Goal: Check status: Check status

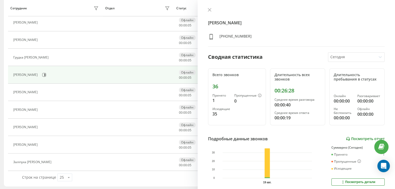
click at [361, 139] on link "Посмотреть отчет" at bounding box center [365, 139] width 39 height 4
click at [210, 8] on icon at bounding box center [210, 10] width 4 height 4
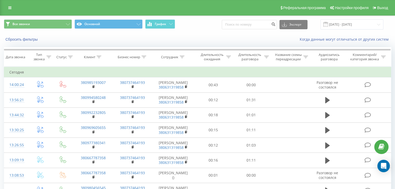
click at [267, 56] on icon at bounding box center [266, 57] width 5 height 3
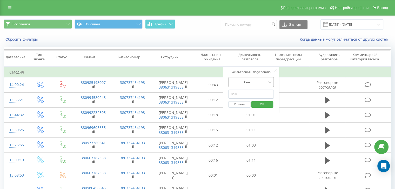
click at [257, 84] on div at bounding box center [248, 82] width 37 height 5
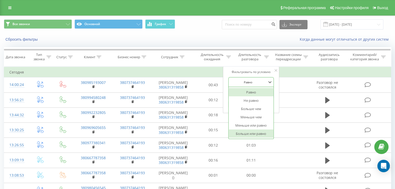
click at [252, 133] on div "Больше или равно" at bounding box center [250, 134] width 45 height 8
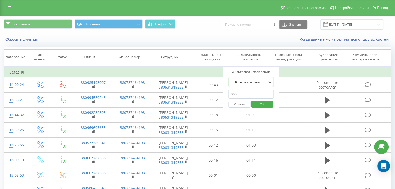
click at [238, 96] on input "text" at bounding box center [251, 94] width 46 height 9
type input "00:59"
click at [260, 104] on span "OK" at bounding box center [262, 104] width 15 height 8
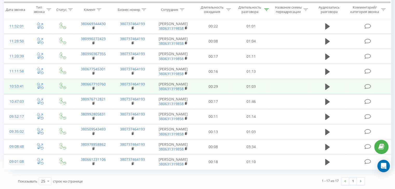
scroll to position [231, 0]
